Goal: Navigation & Orientation: Understand site structure

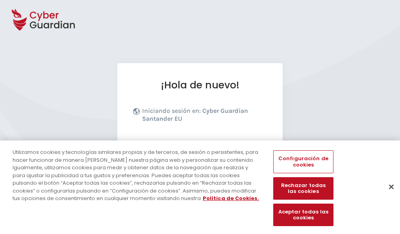
scroll to position [97, 0]
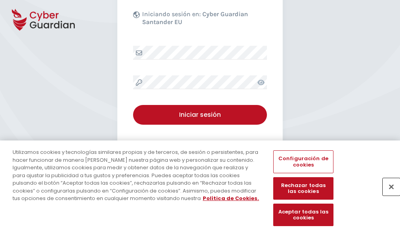
click at [388, 195] on button "Cerrar" at bounding box center [391, 186] width 17 height 17
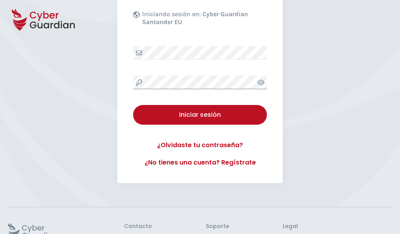
scroll to position [153, 0]
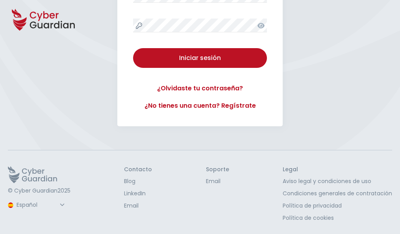
click at [133, 48] on button "Iniciar sesión" at bounding box center [200, 58] width 134 height 20
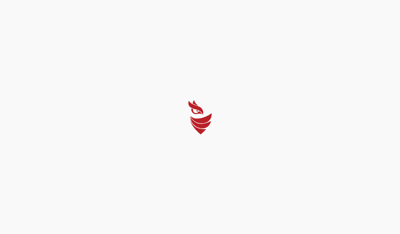
select select "English"
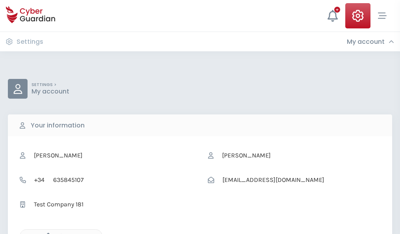
click at [46, 233] on icon "button" at bounding box center [46, 235] width 7 height 7
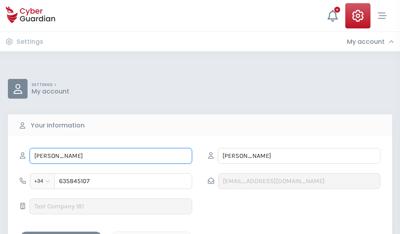
click at [111, 156] on input "GUSTAVO" at bounding box center [111, 156] width 163 height 16
type input "G"
type input "Cipriano"
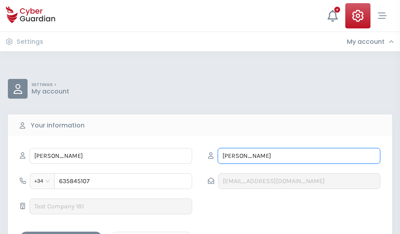
click at [299, 156] on input "ZABALA" at bounding box center [299, 156] width 163 height 16
type input "Z"
type input "Company"
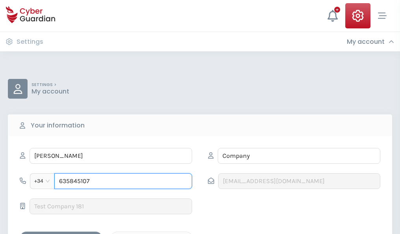
click at [123, 181] on input "635845107" at bounding box center [123, 181] width 138 height 16
type input "6"
type input "800753166"
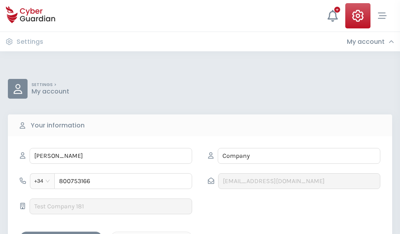
click at [61, 233] on div "Save changes" at bounding box center [61, 238] width 71 height 10
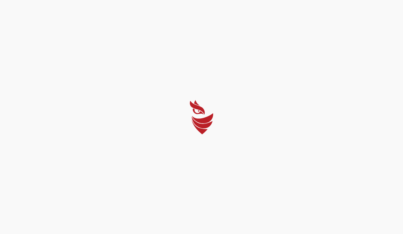
select select "English"
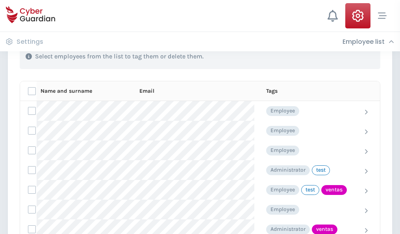
scroll to position [357, 0]
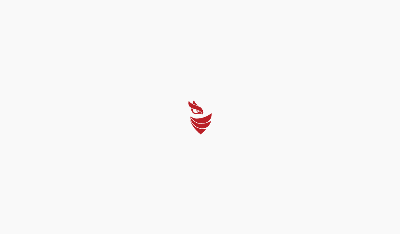
select select "English"
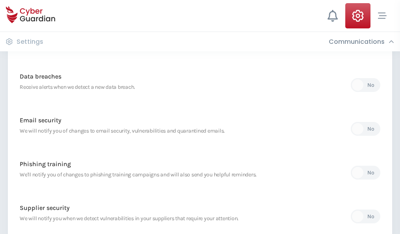
scroll to position [415, 0]
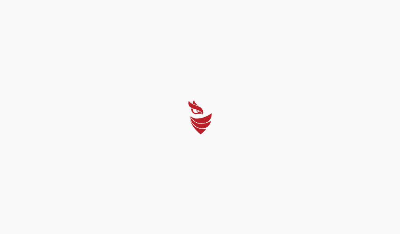
select select "English"
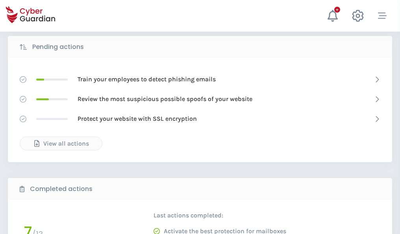
scroll to position [436, 0]
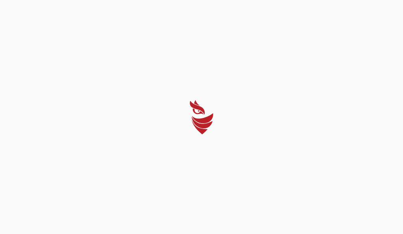
select select "English"
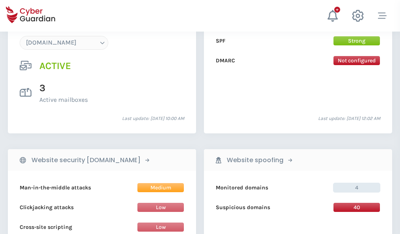
scroll to position [839, 0]
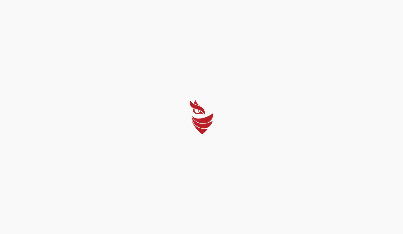
select select "English"
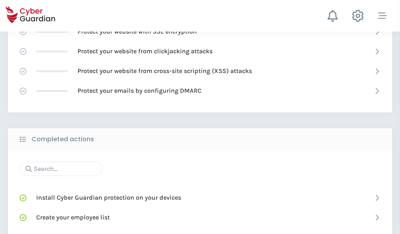
scroll to position [525, 0]
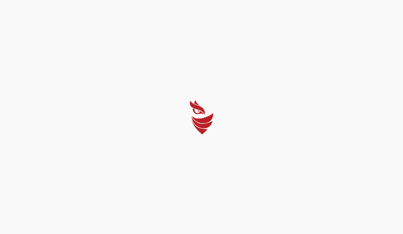
select select "English"
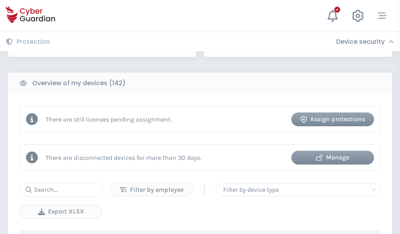
scroll to position [764, 0]
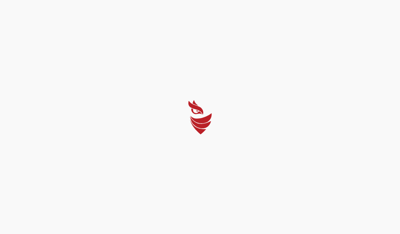
select select "English"
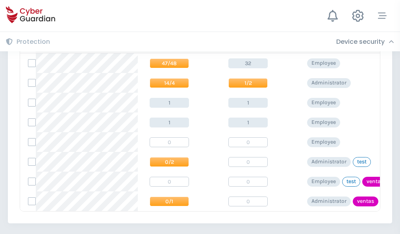
scroll to position [366, 0]
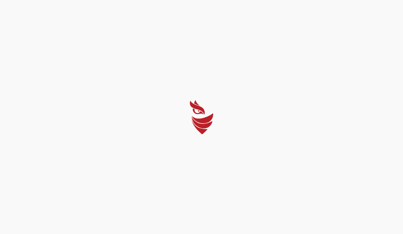
select select "English"
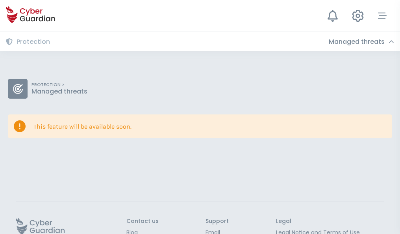
scroll to position [51, 0]
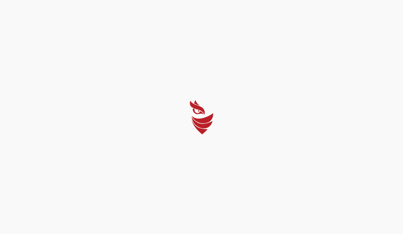
select select "English"
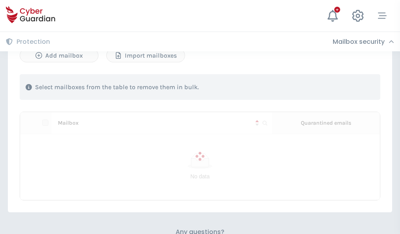
scroll to position [337, 0]
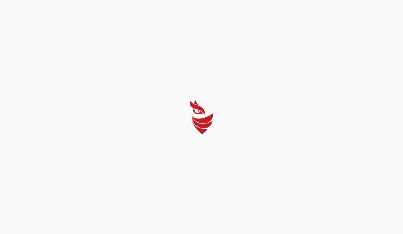
select select "English"
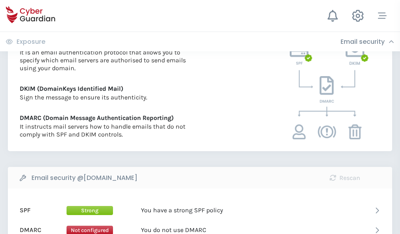
scroll to position [425, 0]
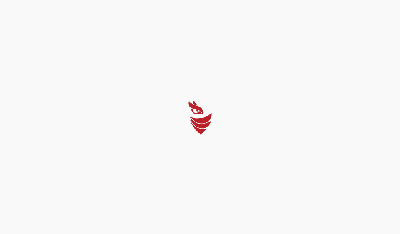
select select "English"
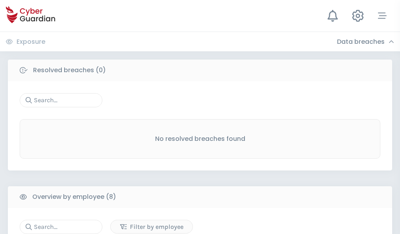
scroll to position [671, 0]
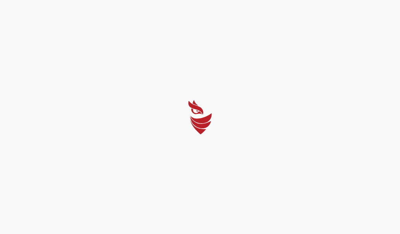
select select "English"
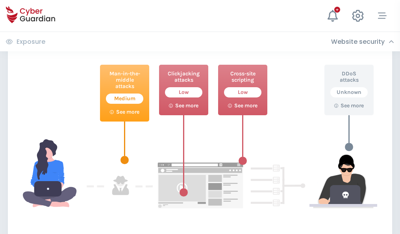
scroll to position [429, 0]
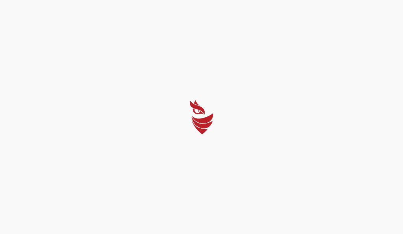
select select "English"
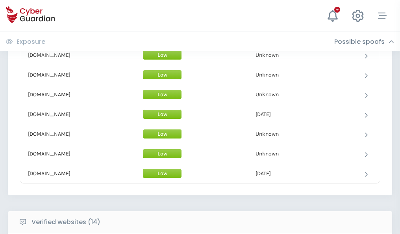
scroll to position [768, 0]
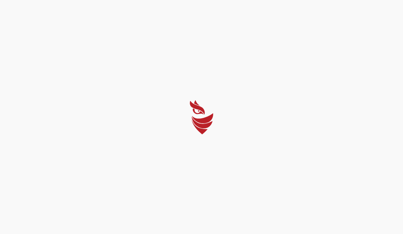
select select "English"
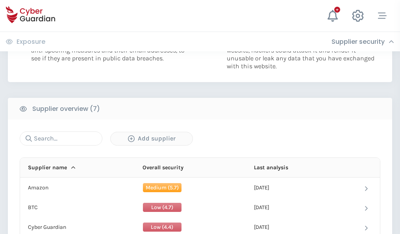
scroll to position [510, 0]
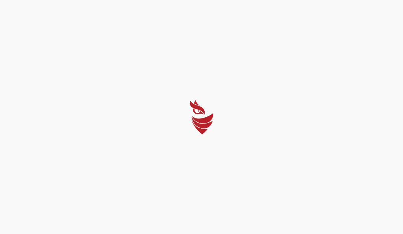
select select "English"
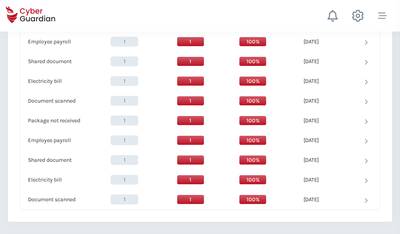
scroll to position [807, 0]
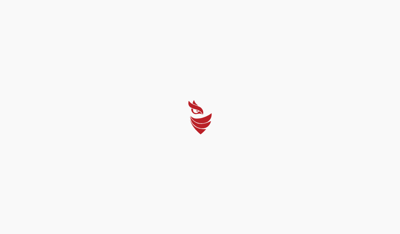
select select "English"
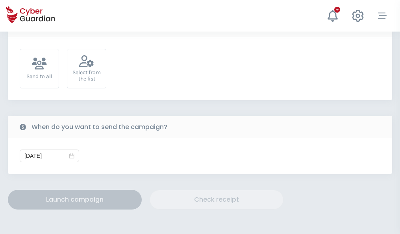
scroll to position [288, 0]
